Goal: Task Accomplishment & Management: Use online tool/utility

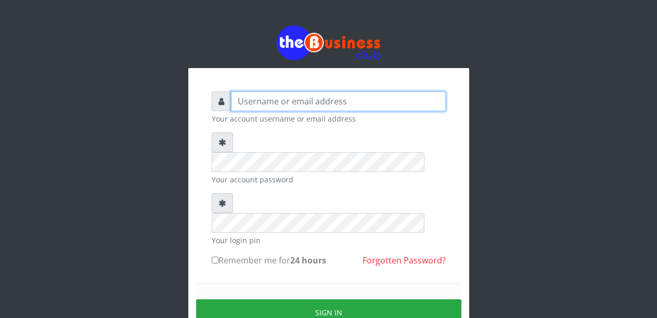
click at [259, 101] on input "text" at bounding box center [338, 102] width 215 height 20
type input "Malamsidi3030"
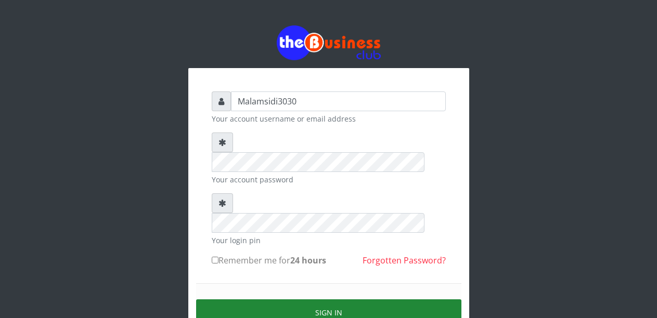
click at [332, 299] on button "Sign in" at bounding box center [328, 312] width 265 height 27
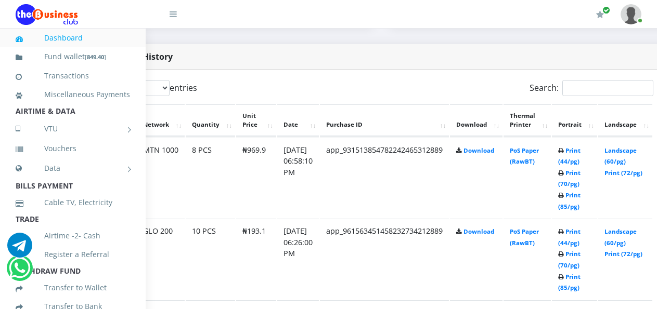
scroll to position [520, 76]
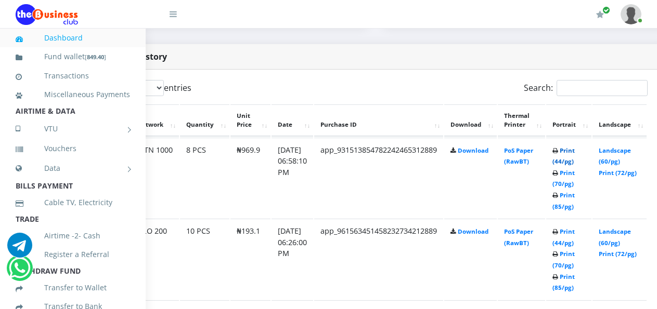
click at [575, 154] on link "Print (44/pg)" at bounding box center [563, 156] width 22 height 19
